Goal: Navigation & Orientation: Find specific page/section

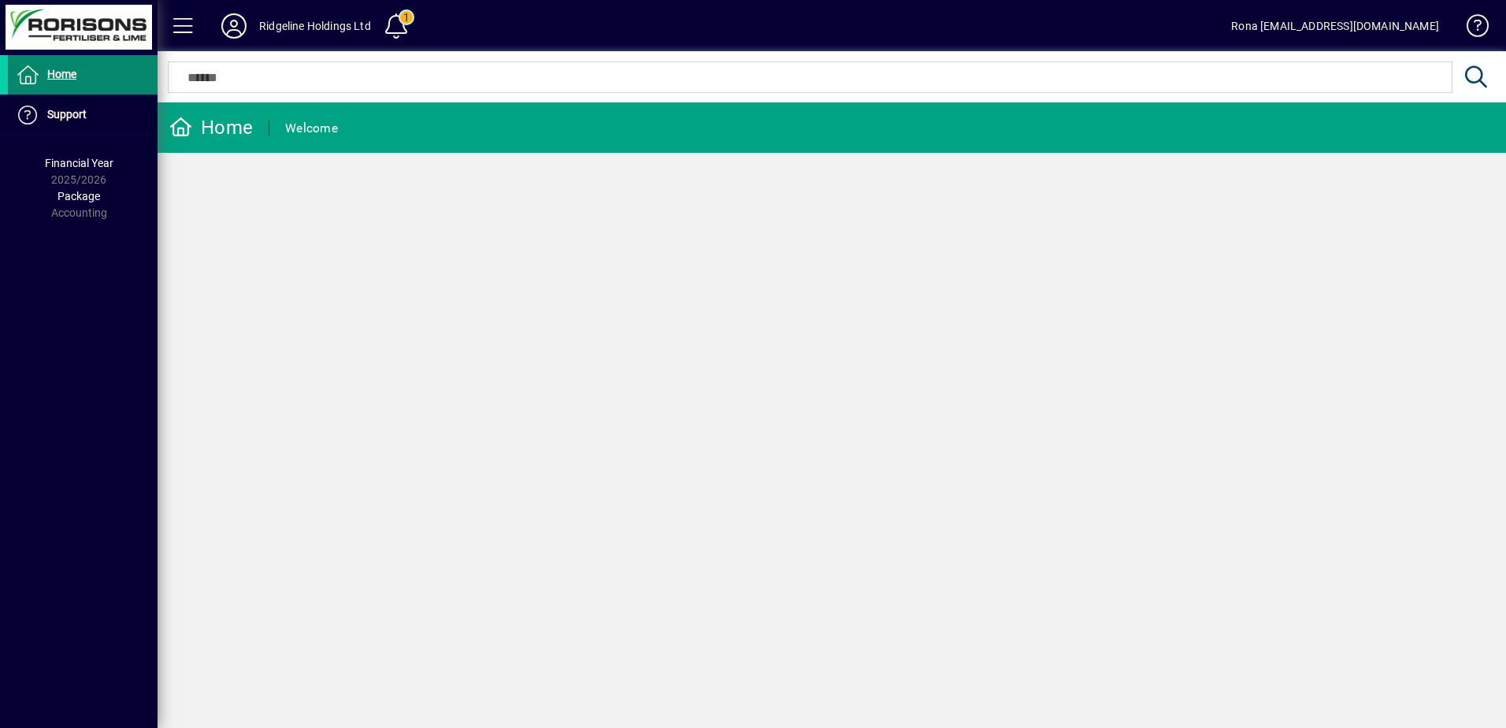
click at [67, 76] on span "Home" at bounding box center [61, 74] width 29 height 13
click at [290, 25] on div "Ridgeline Holdings Ltd" at bounding box center [315, 25] width 112 height 25
click at [185, 25] on span at bounding box center [184, 26] width 38 height 38
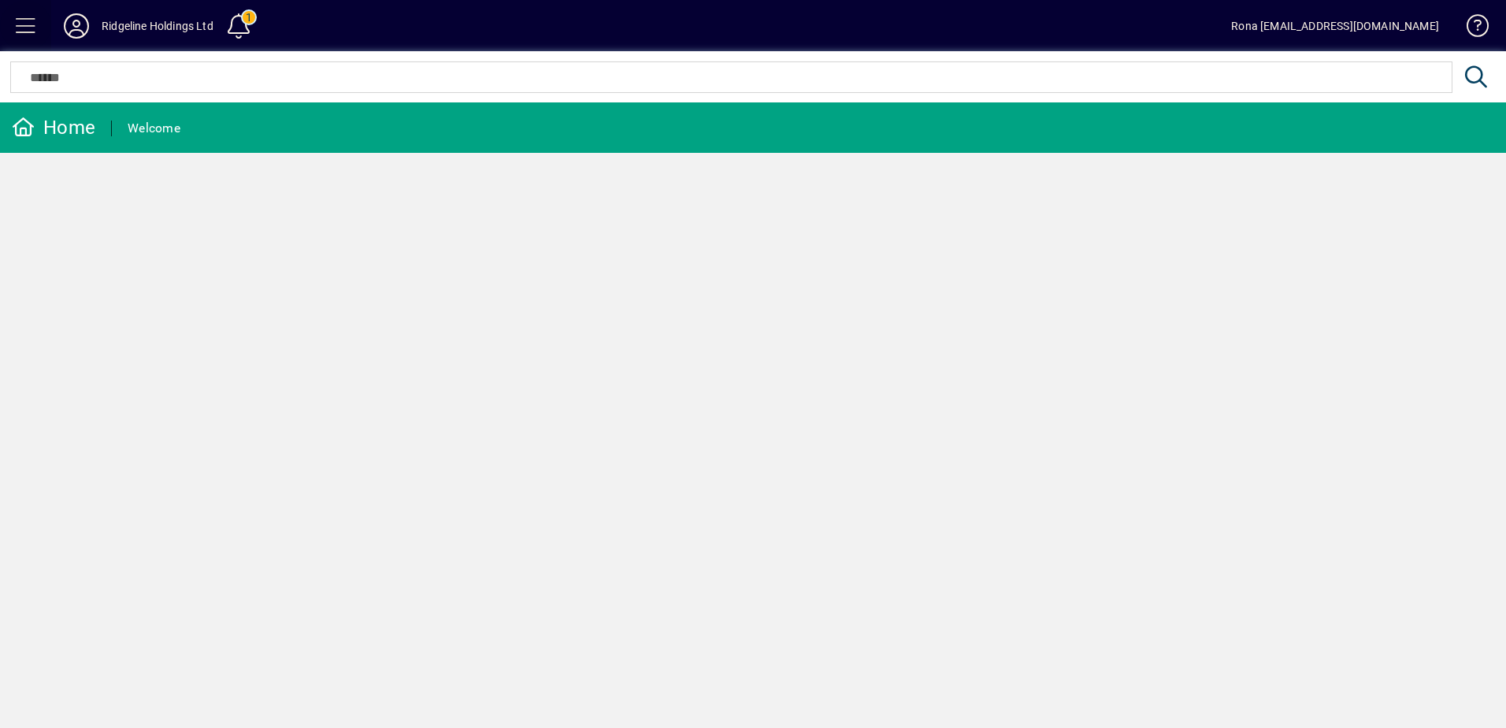
click at [29, 24] on span at bounding box center [26, 26] width 38 height 38
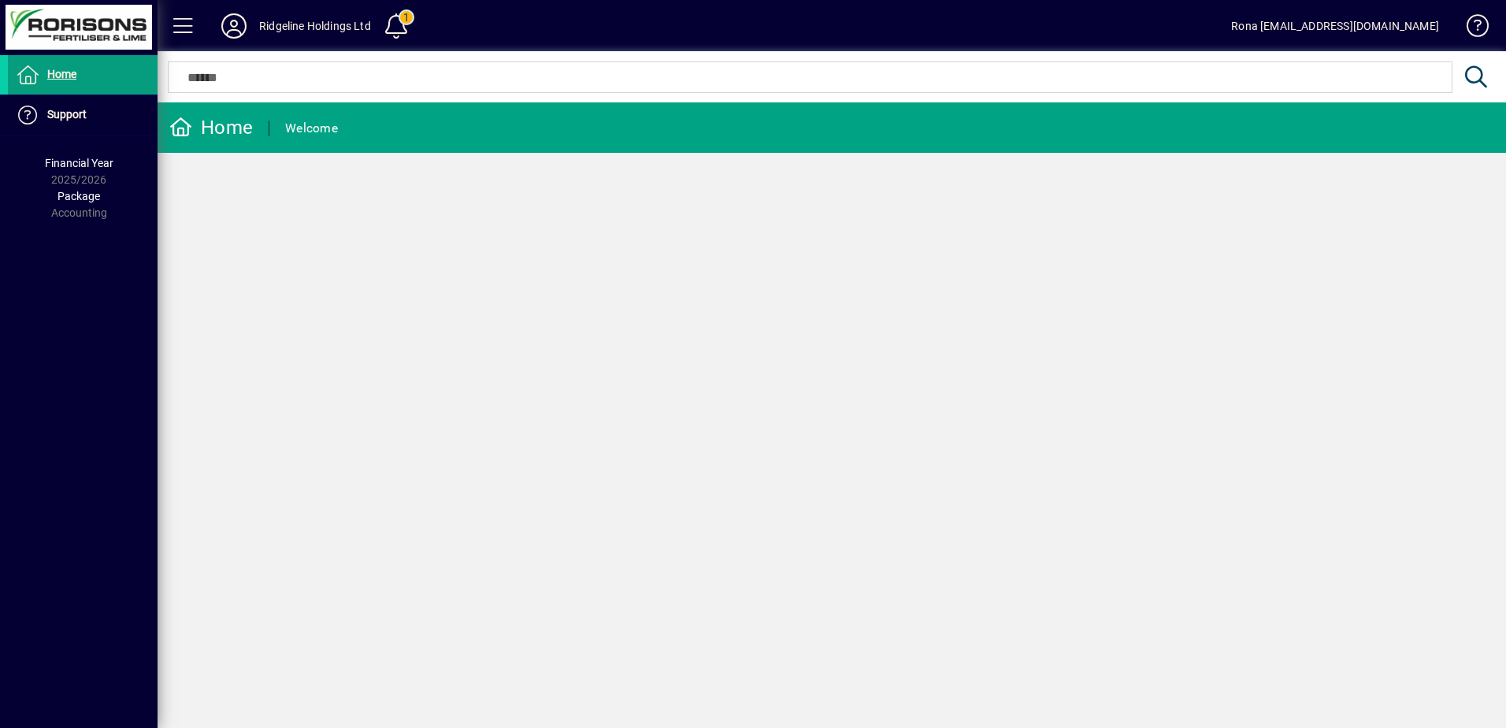
click at [1406, 27] on div "Rona [EMAIL_ADDRESS][DOMAIN_NAME]" at bounding box center [1335, 25] width 208 height 25
click at [63, 75] on span "Home" at bounding box center [61, 74] width 29 height 13
click at [63, 108] on span "Support" at bounding box center [66, 114] width 39 height 13
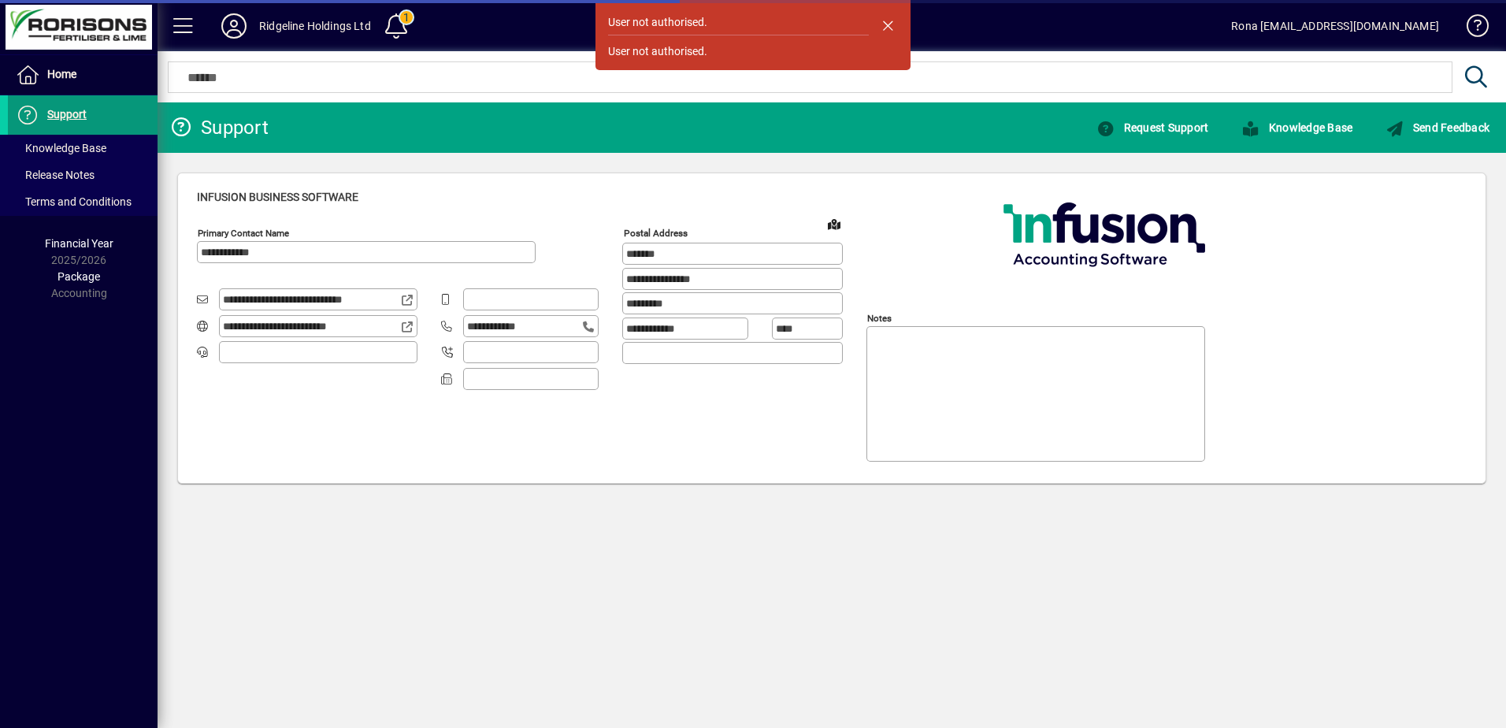
type input "**********"
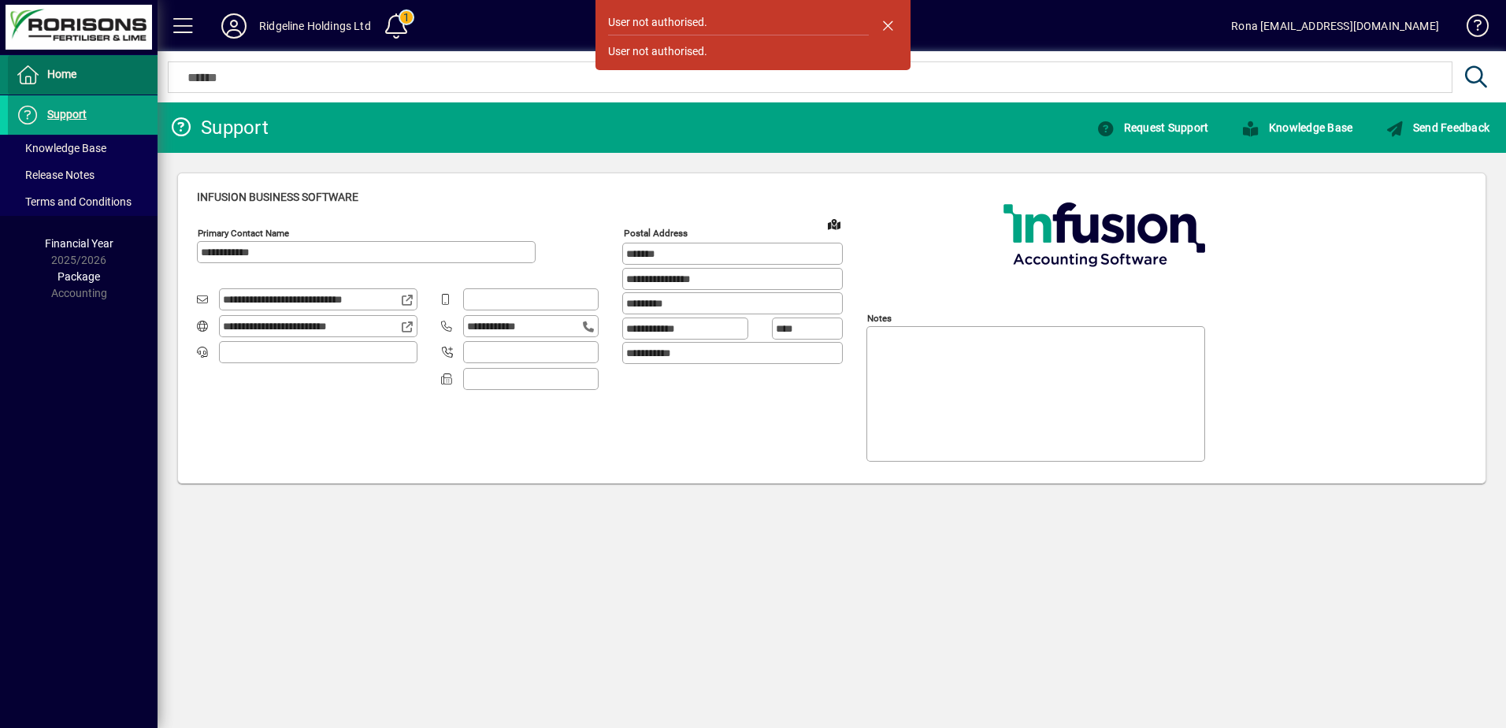
click at [65, 76] on span "Home" at bounding box center [61, 74] width 29 height 13
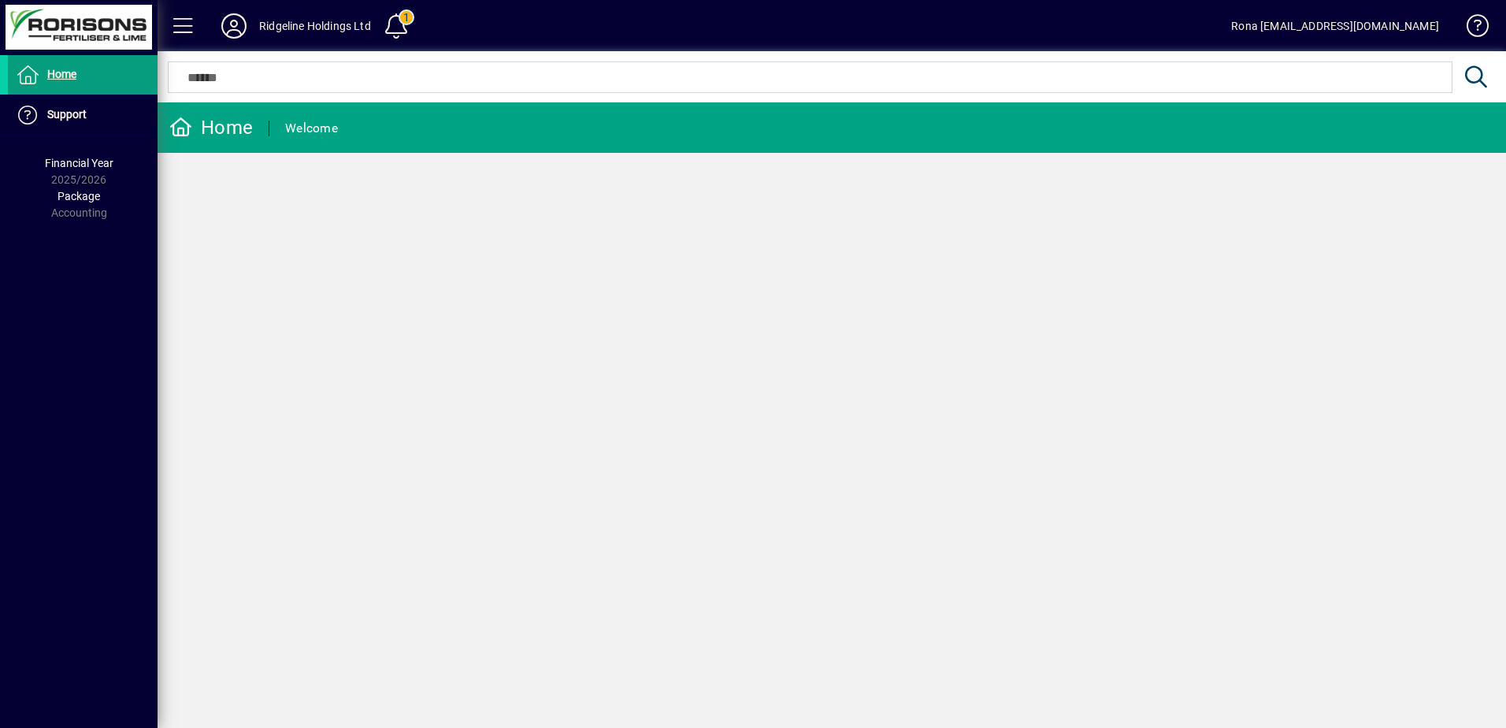
drag, startPoint x: 326, startPoint y: 125, endPoint x: 223, endPoint y: 127, distance: 103.2
click at [325, 125] on div "Welcome" at bounding box center [311, 128] width 53 height 25
click at [215, 127] on div "Home" at bounding box center [210, 127] width 83 height 25
click at [252, 30] on span at bounding box center [234, 26] width 50 height 38
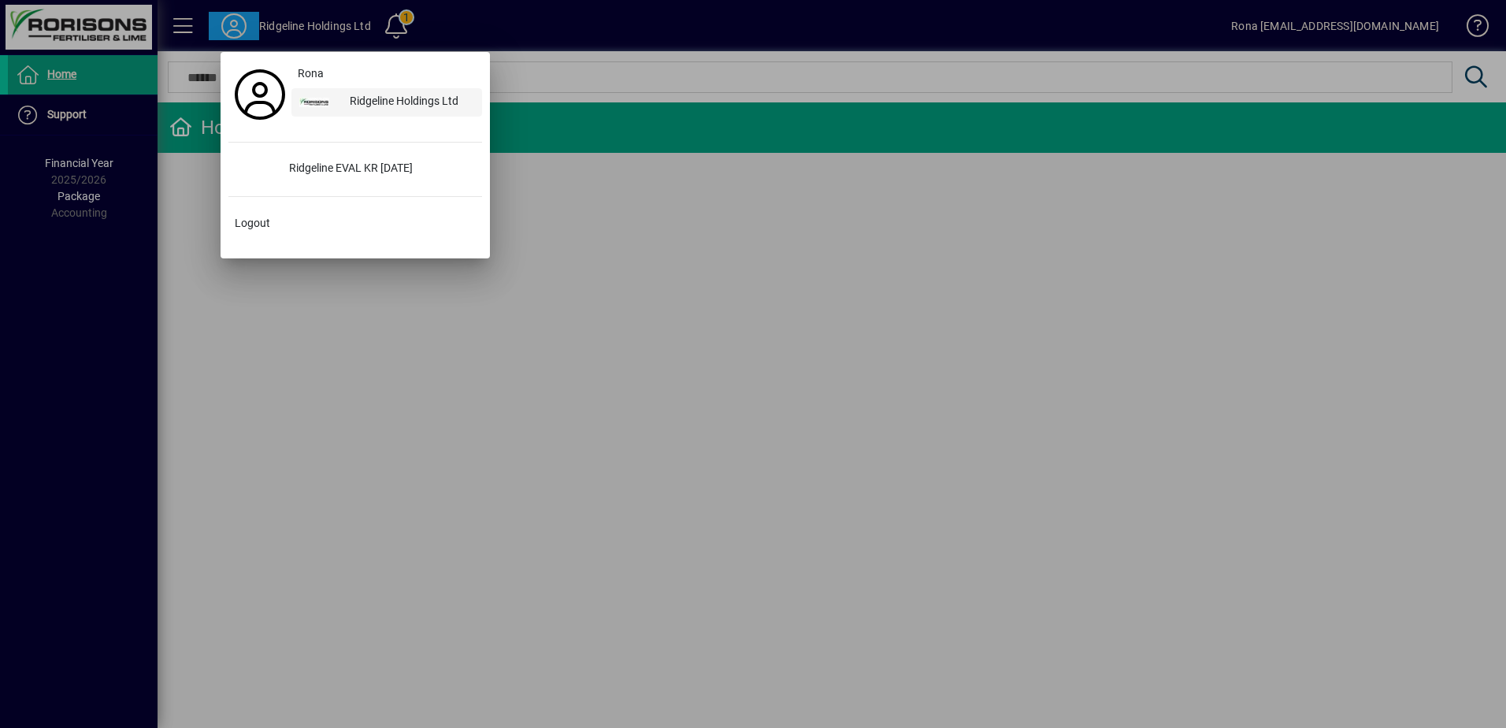
click at [369, 98] on div "Ridgeline Holdings Ltd" at bounding box center [409, 102] width 145 height 28
click at [384, 412] on div at bounding box center [753, 364] width 1506 height 728
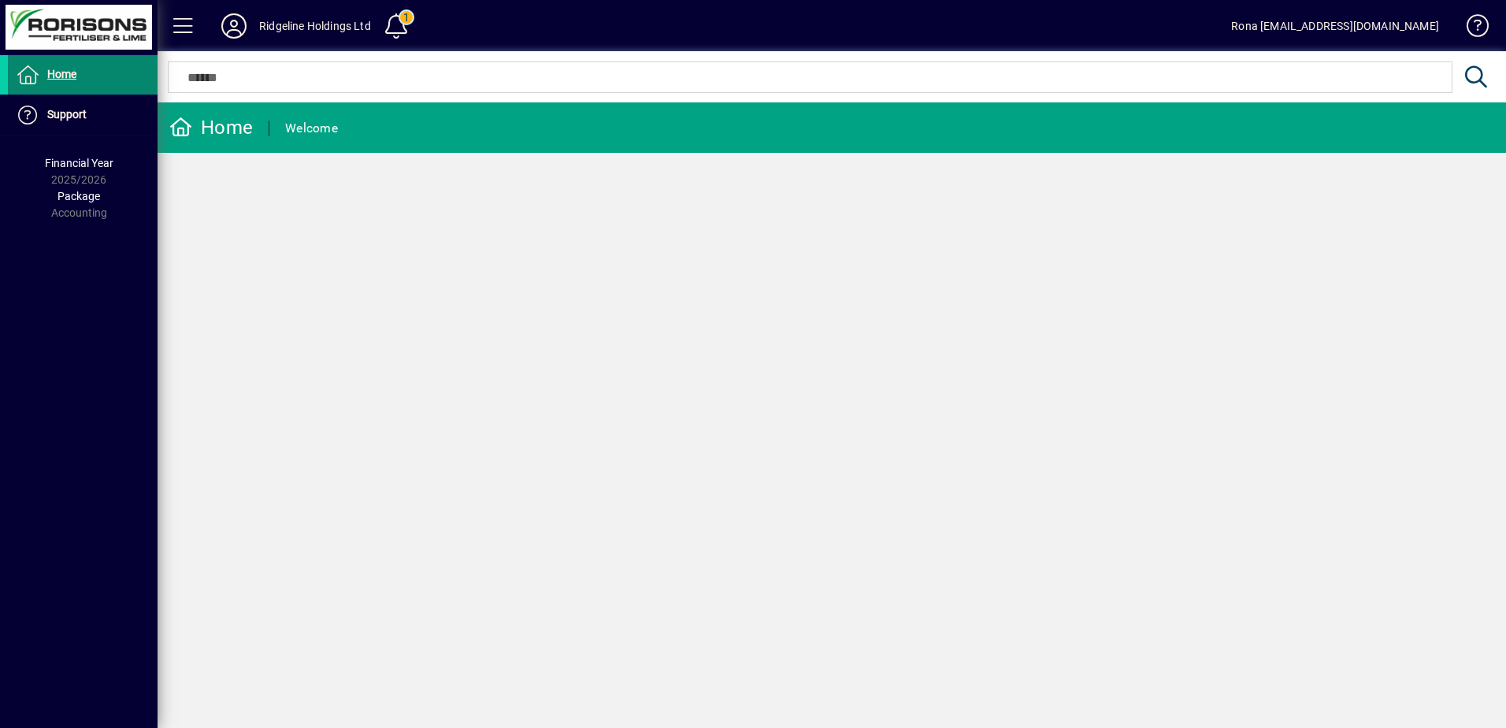
click at [57, 76] on span "Home" at bounding box center [61, 74] width 29 height 13
click at [313, 20] on div "Ridgeline Holdings Ltd" at bounding box center [315, 25] width 112 height 25
click at [235, 23] on icon at bounding box center [234, 25] width 32 height 25
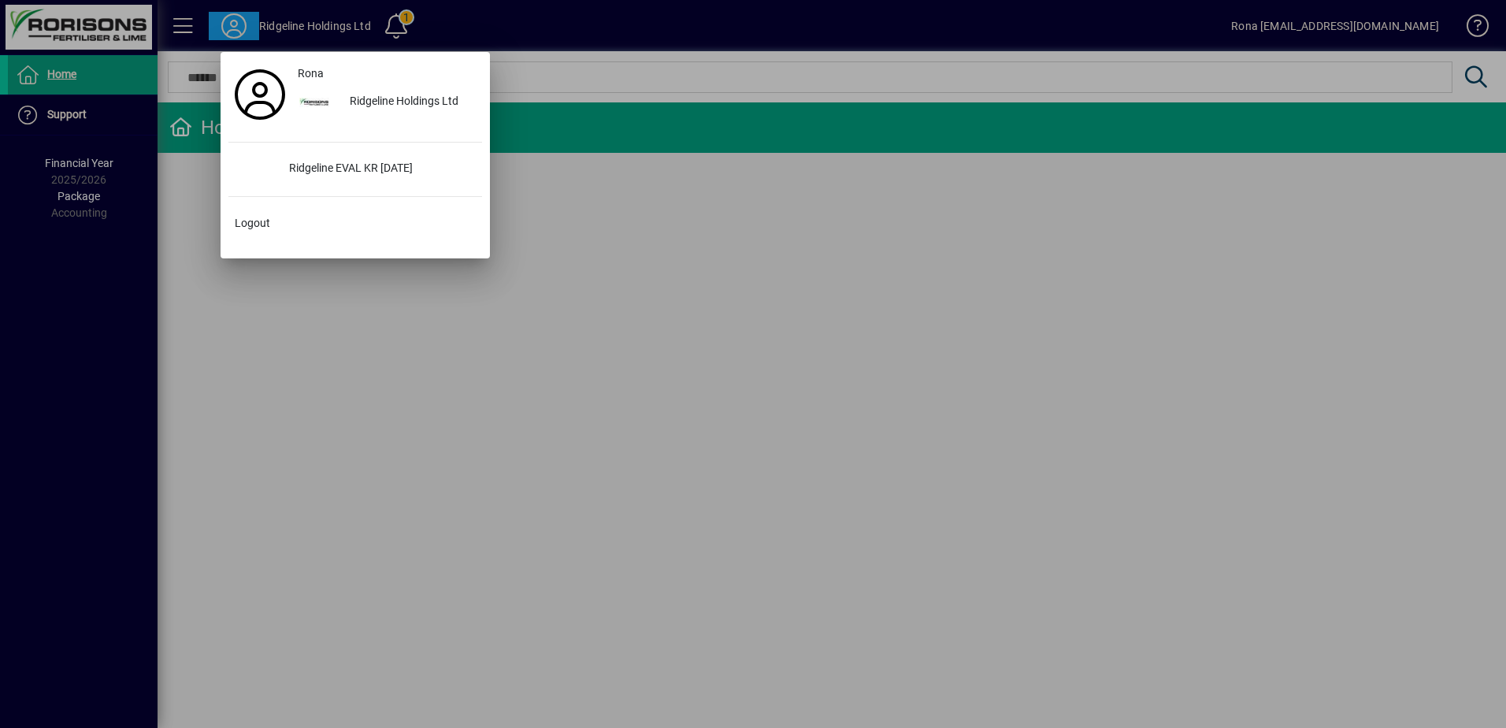
click at [624, 257] on div at bounding box center [753, 364] width 1506 height 728
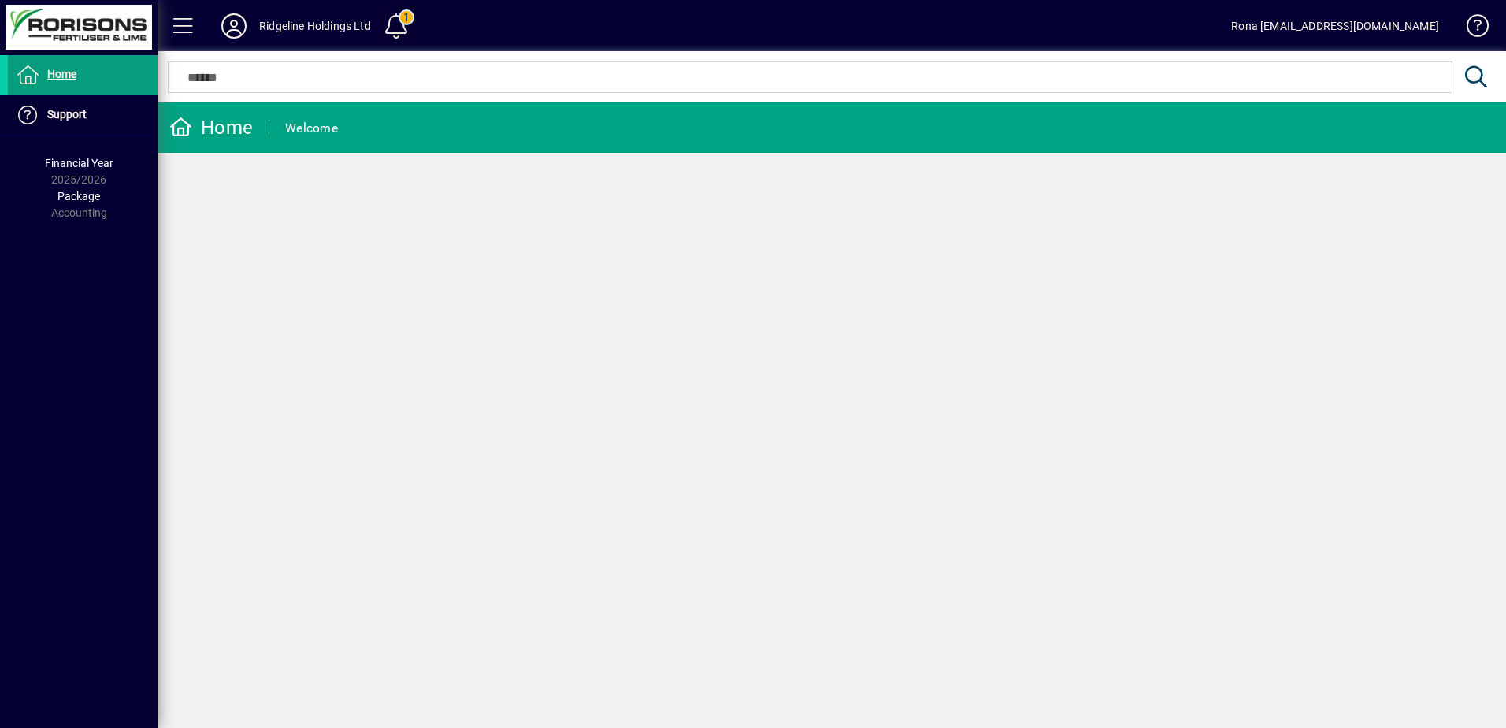
click at [399, 30] on span at bounding box center [396, 26] width 38 height 38
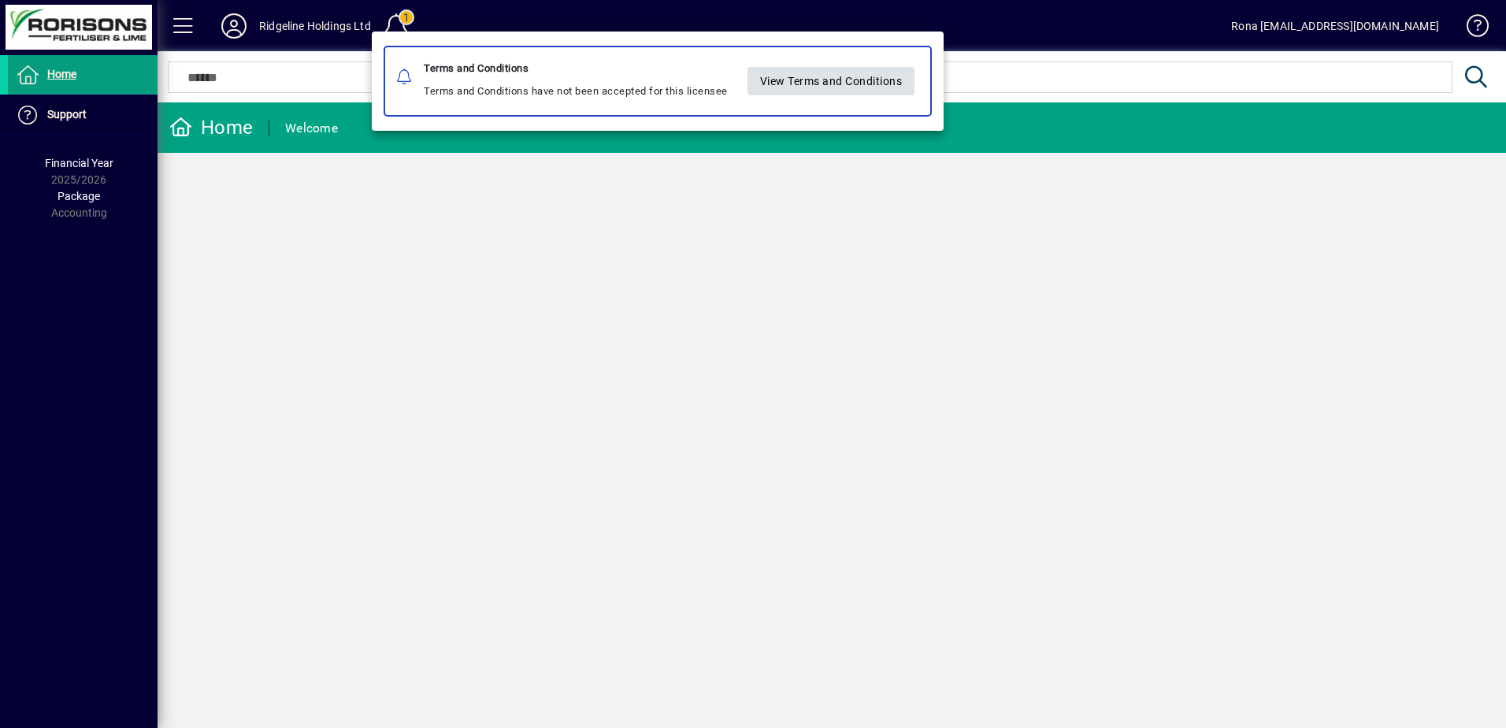
click at [796, 90] on span "View Terms and Conditions" at bounding box center [831, 82] width 143 height 26
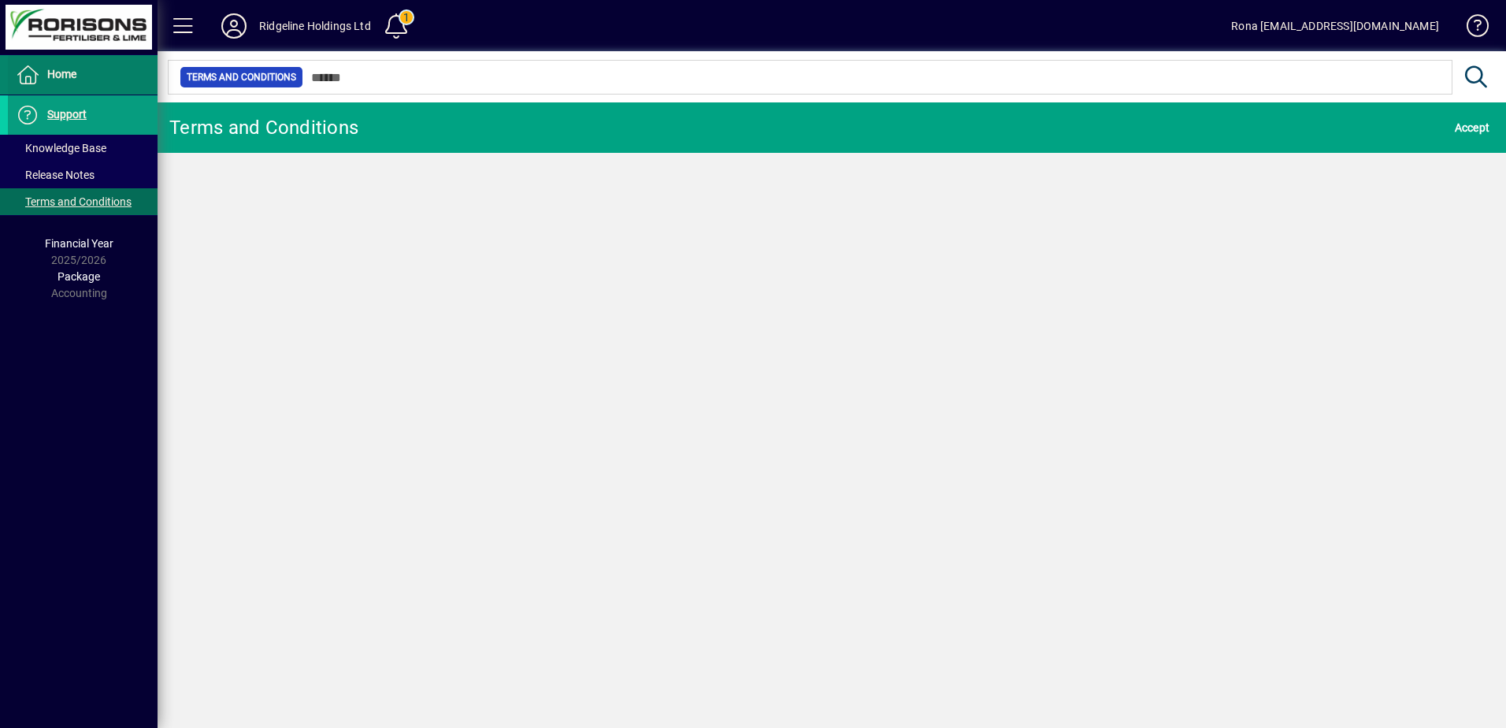
click at [68, 80] on span "Home" at bounding box center [61, 74] width 29 height 13
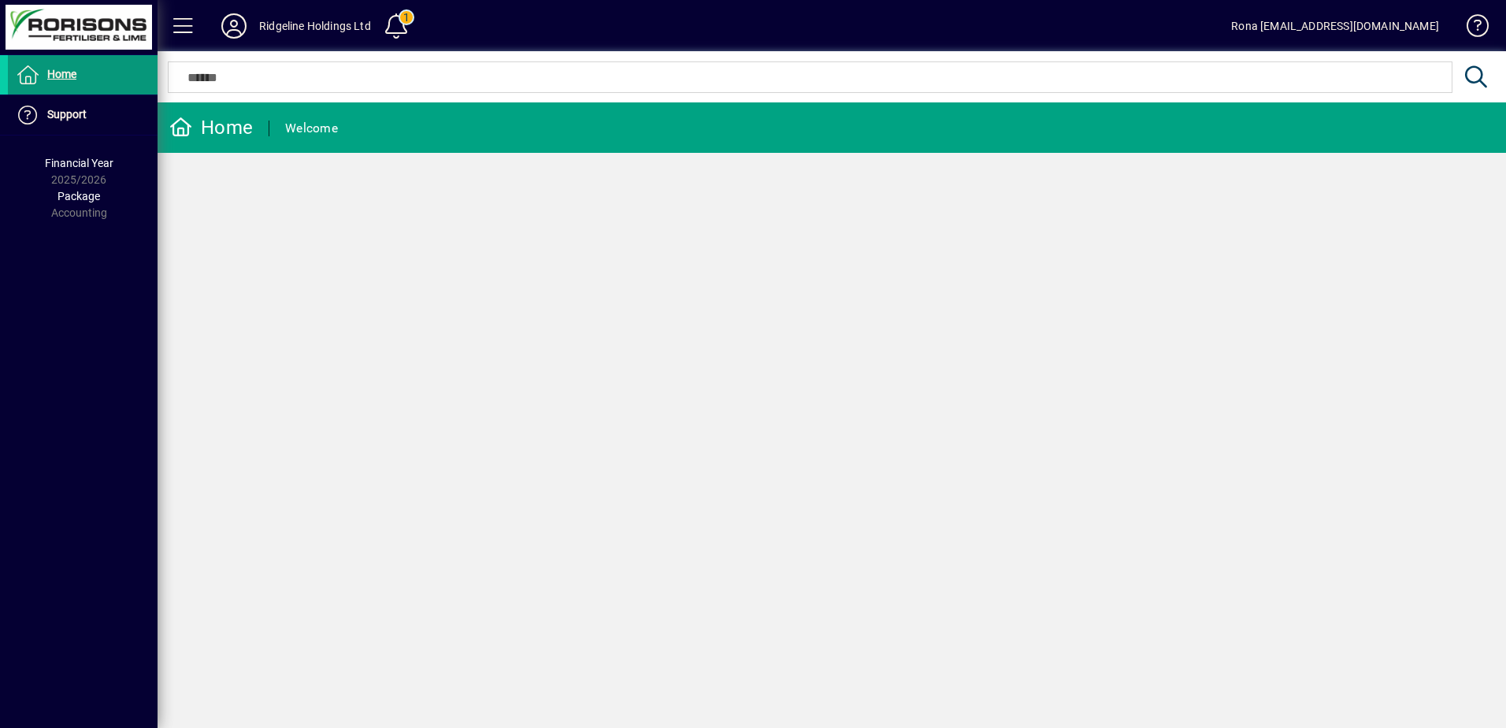
click at [68, 80] on span "Home" at bounding box center [61, 74] width 29 height 13
click at [59, 79] on span "Home" at bounding box center [61, 74] width 29 height 13
click at [1475, 19] on span at bounding box center [1471, 29] width 38 height 38
click at [344, 28] on div "Ridgeline Holdings Ltd" at bounding box center [315, 25] width 112 height 25
click at [371, 28] on div "Ridgeline Holdings Ltd" at bounding box center [315, 25] width 112 height 25
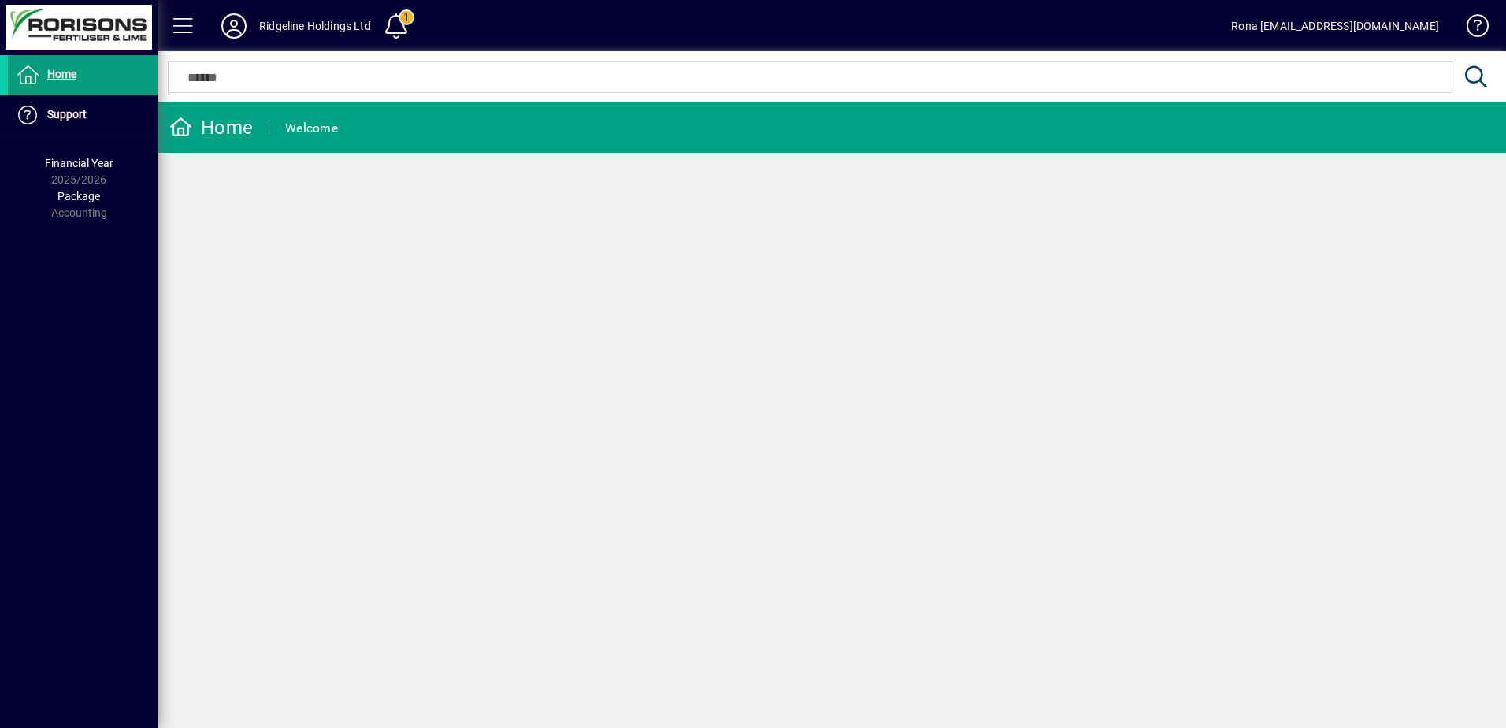
click at [243, 20] on icon at bounding box center [234, 25] width 32 height 25
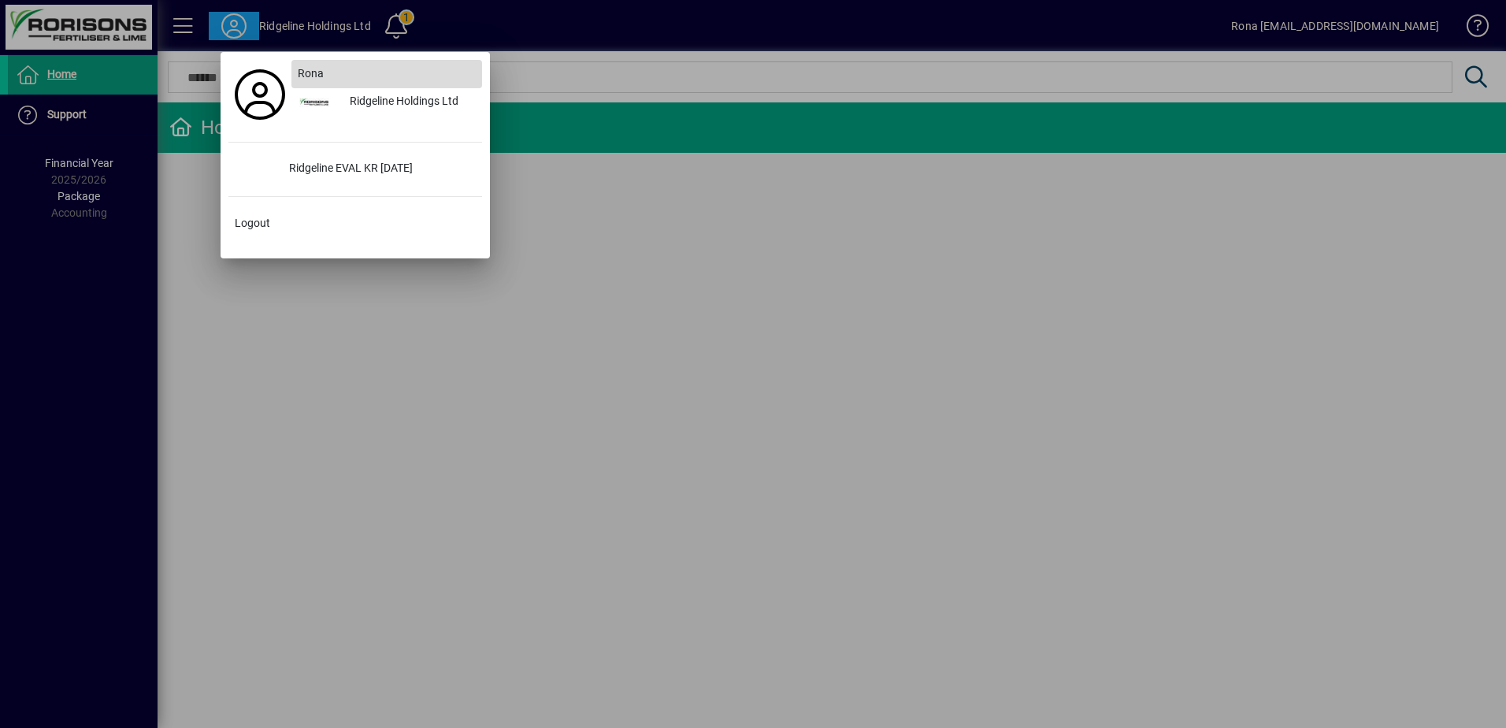
click at [317, 72] on span "Rona" at bounding box center [311, 73] width 26 height 17
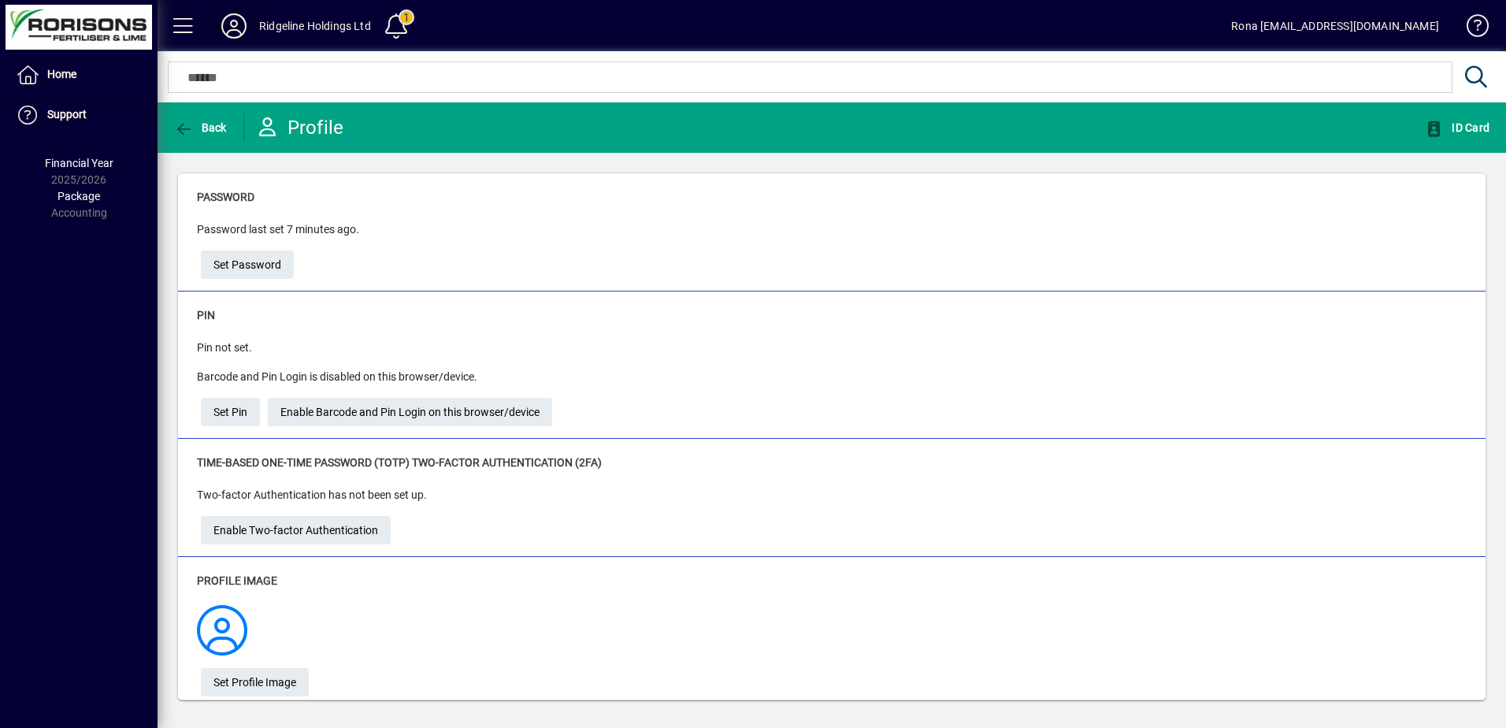
click at [235, 35] on icon at bounding box center [234, 25] width 32 height 25
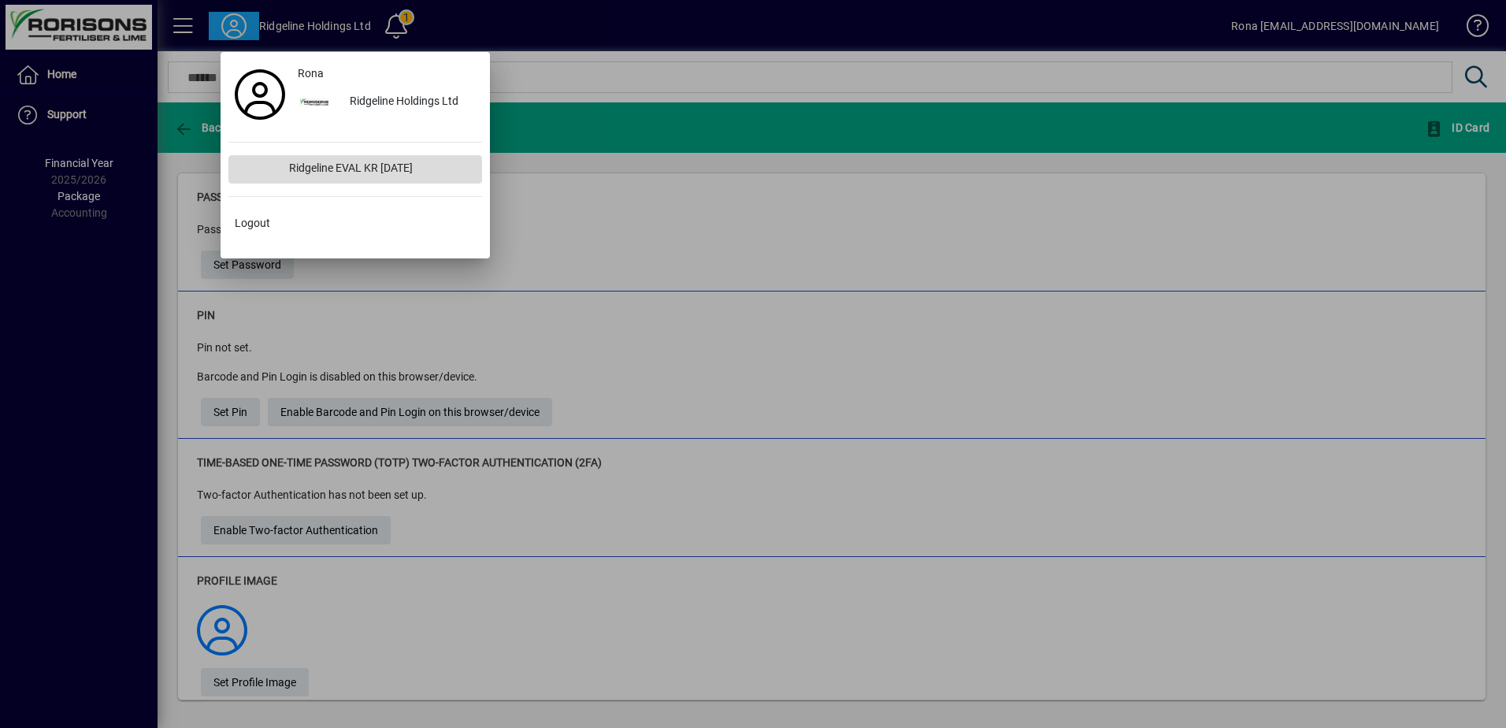
click at [330, 164] on div "Ridgeline EVAL KR [DATE]" at bounding box center [379, 169] width 206 height 28
